Goal: Find specific page/section: Find specific page/section

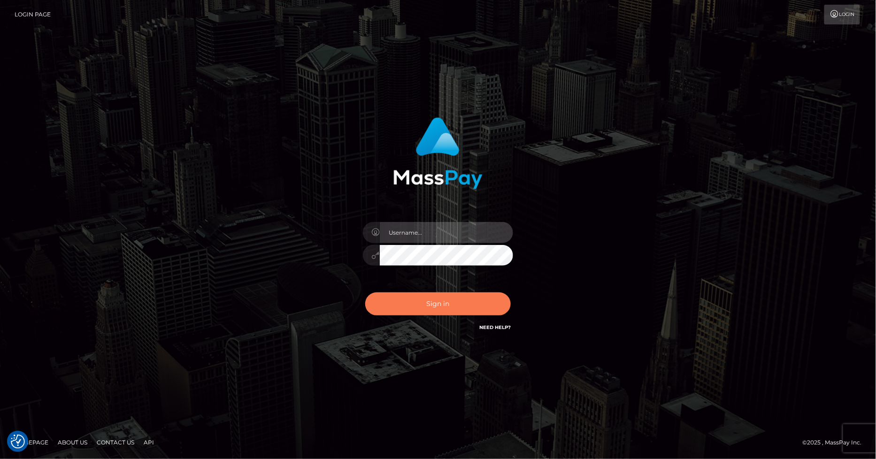
type input "marvin.ace"
click at [434, 302] on button "Sign in" at bounding box center [438, 303] width 146 height 23
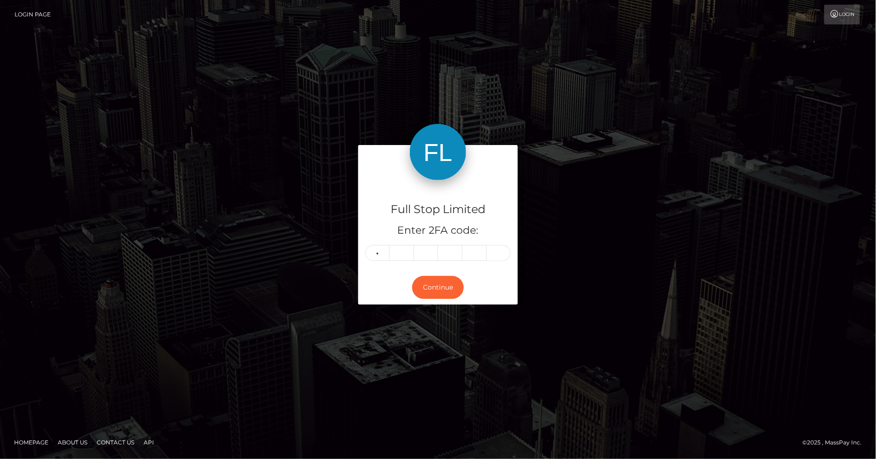
type input "9"
type input "8"
type input "4"
type input "1"
type input "9"
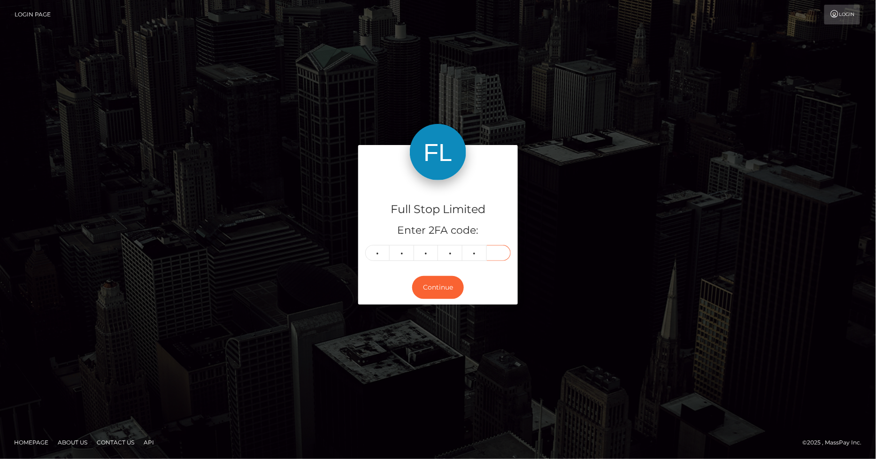
type input "7"
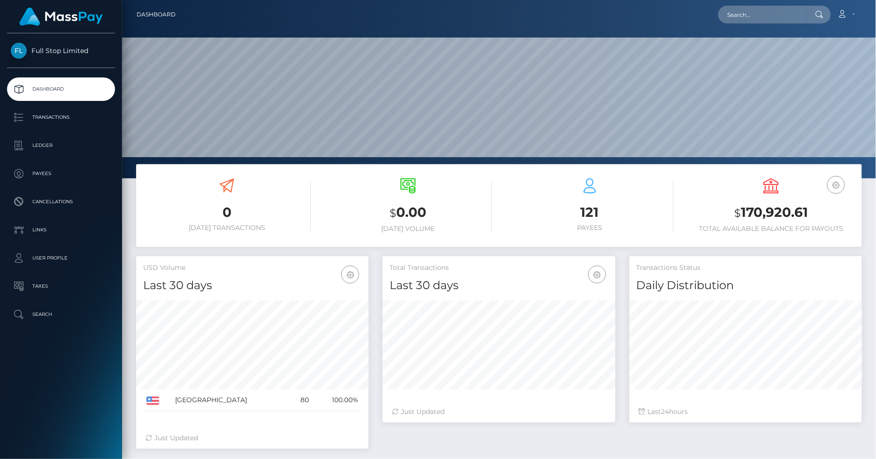
scroll to position [166, 232]
drag, startPoint x: 50, startPoint y: 120, endPoint x: 2, endPoint y: 129, distance: 48.8
click at [50, 120] on p "Transactions" at bounding box center [61, 117] width 100 height 14
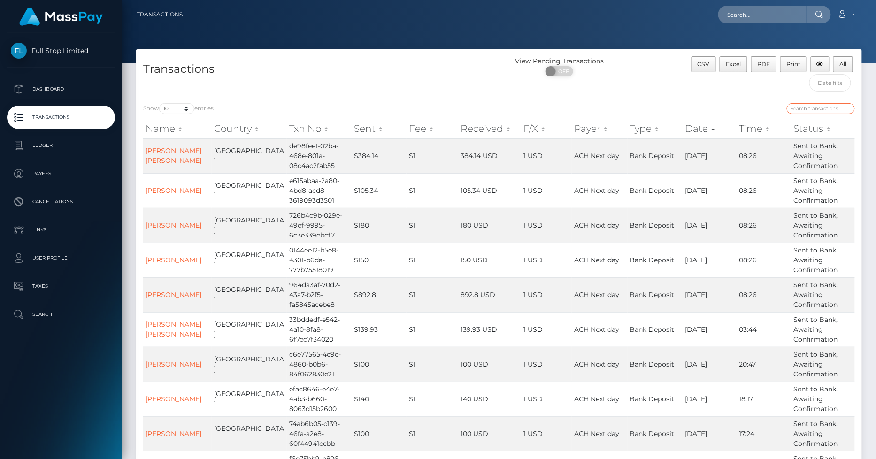
click at [815, 108] on input "search" at bounding box center [821, 108] width 68 height 11
paste input "5384"
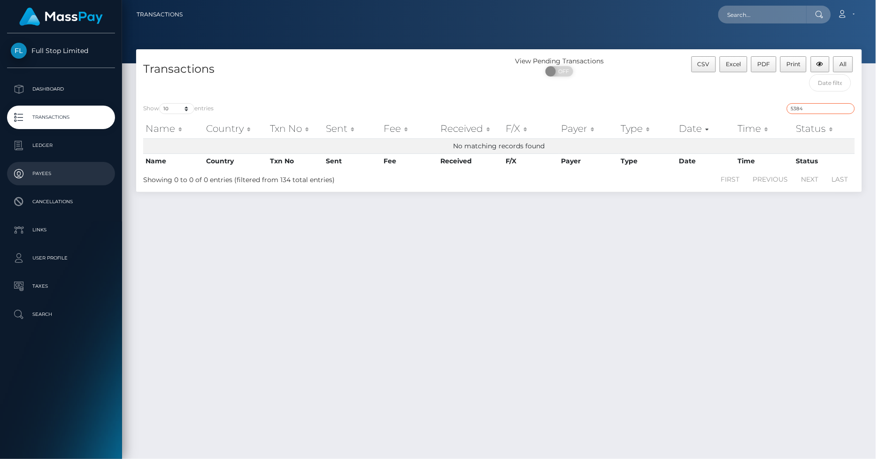
type input "5384"
